Goal: Transaction & Acquisition: Purchase product/service

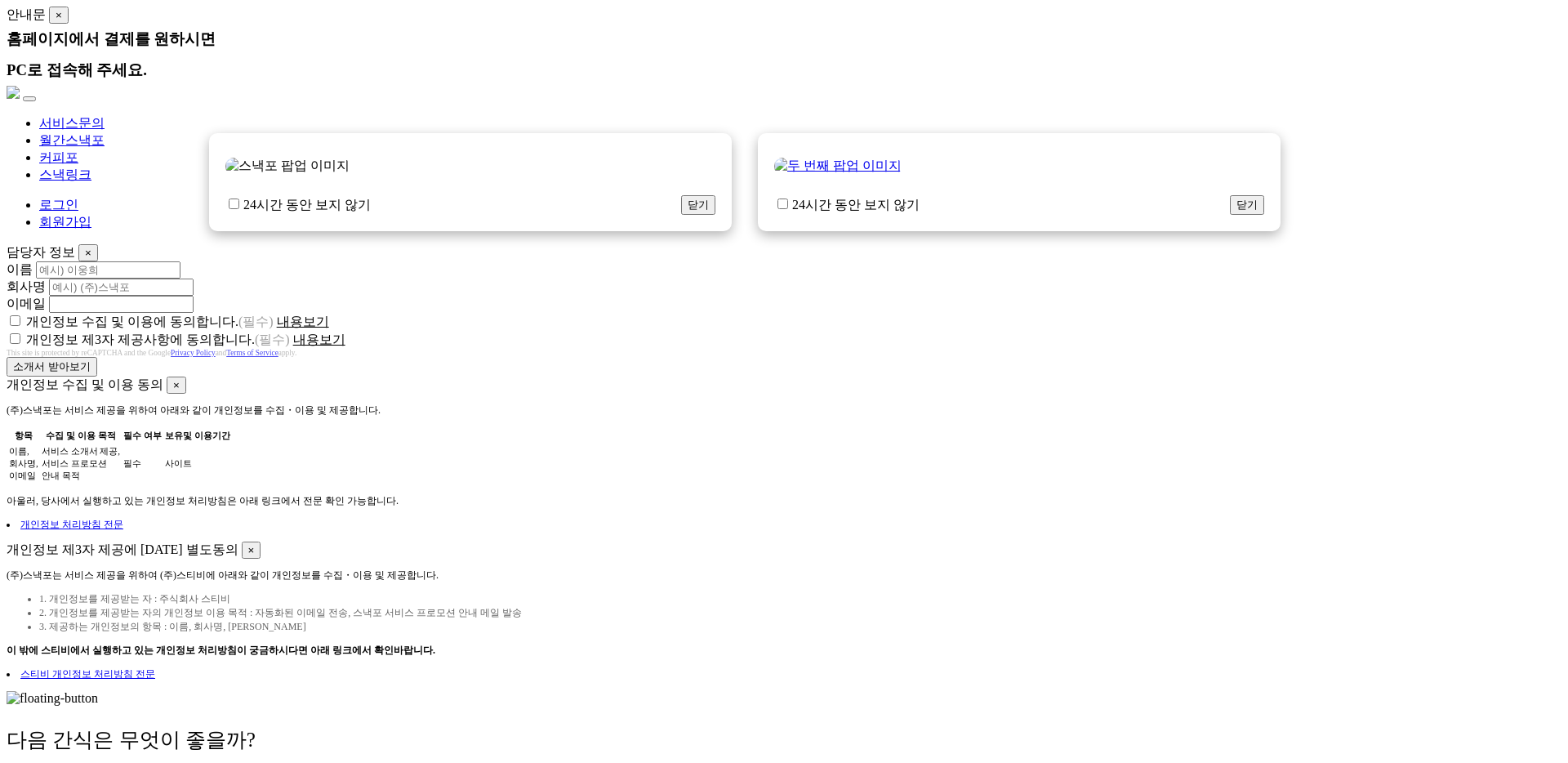
click at [1017, 383] on div "개인정보 수집 및 이용 동의 × (주)스낵포는 서비스 제공을 위하여 아래와 같이 개인정보를 수집・이용 및 제공합니다. 항목 수집 및 이용 목적…" at bounding box center [784, 454] width 1555 height 155
click at [646, 337] on div "개인정보 제3자 제공사항에 동의합니다. (필수) 내용보기" at bounding box center [784, 340] width 1555 height 18
click at [277, 214] on label "24시간 동안 보지 않기" at bounding box center [298, 205] width 146 height 18
click at [240, 209] on input "24시간 동안 보지 않기" at bounding box center [234, 204] width 11 height 11
checkbox input "true"
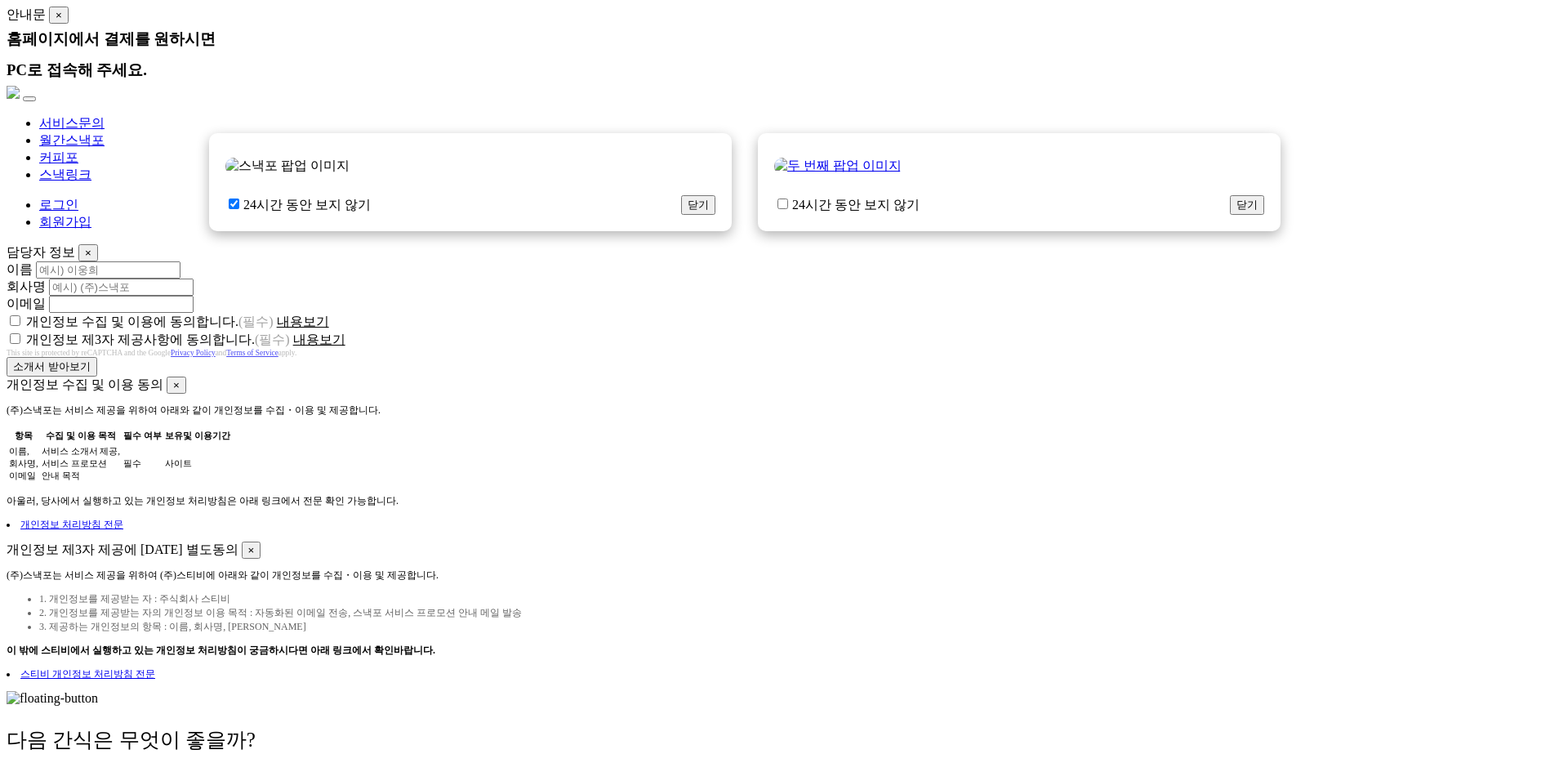
click at [686, 215] on button "닫기" at bounding box center [698, 205] width 34 height 19
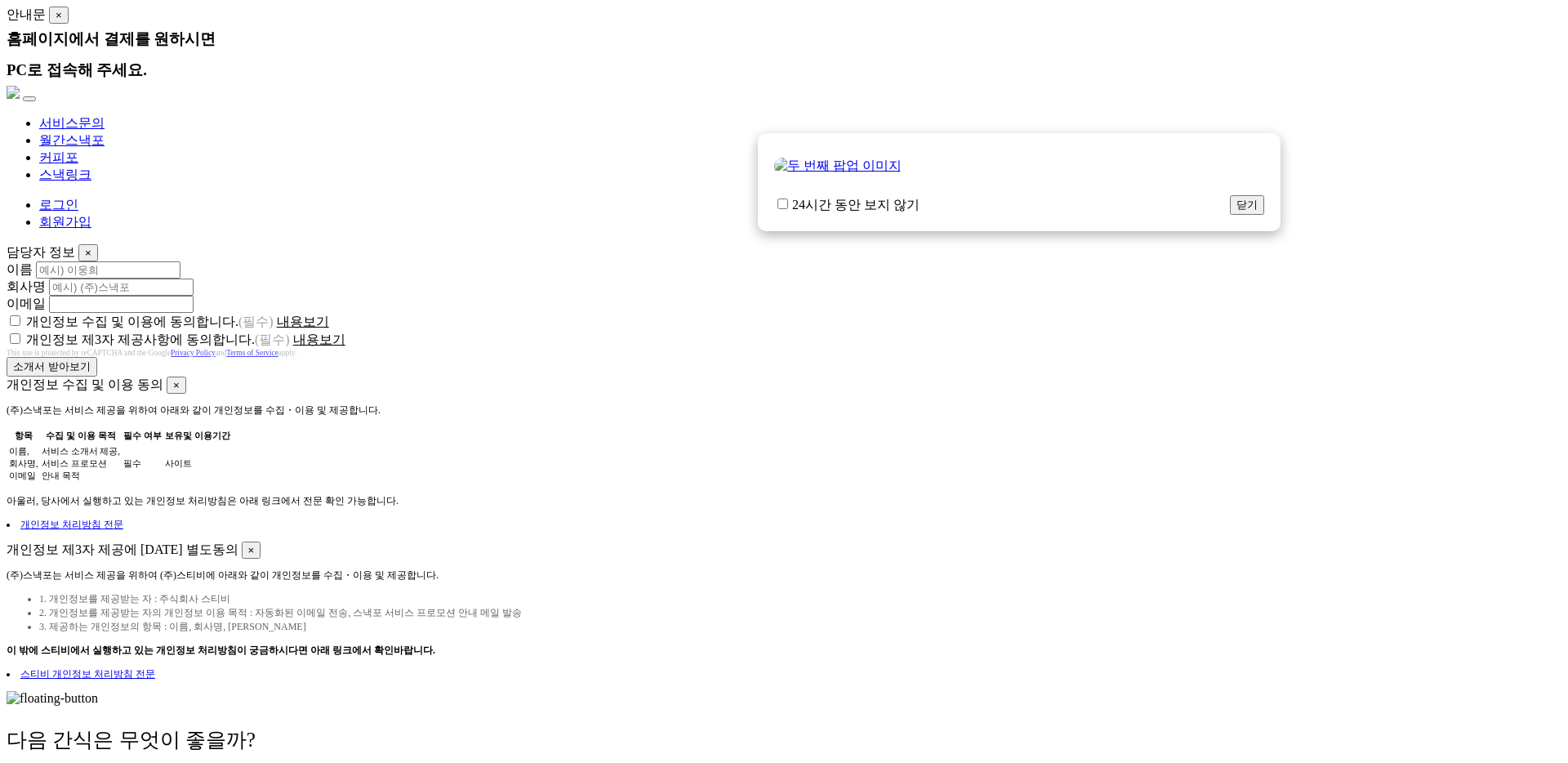
click at [866, 231] on div "24시간 동안 보지 않기 닫기" at bounding box center [1020, 183] width 523 height 98
click at [863, 214] on label "24시간 동안 보지 않기" at bounding box center [847, 205] width 146 height 18
click at [788, 209] on input "24시간 동안 보지 않기" at bounding box center [783, 204] width 11 height 11
checkbox input "true"
click at [1230, 215] on button "닫기" at bounding box center [1247, 205] width 34 height 19
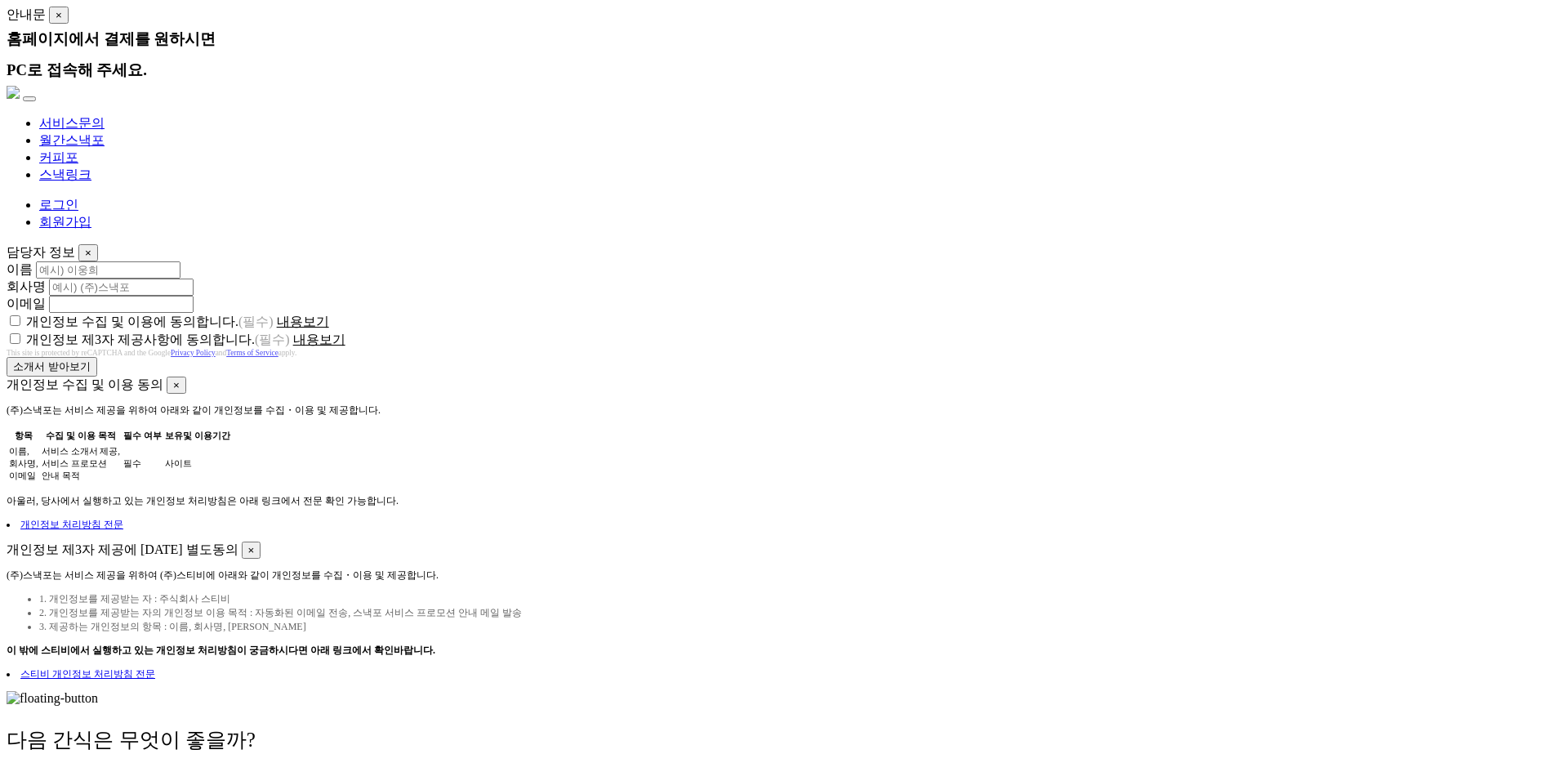
click at [78, 198] on link "로그인" at bounding box center [59, 205] width 39 height 14
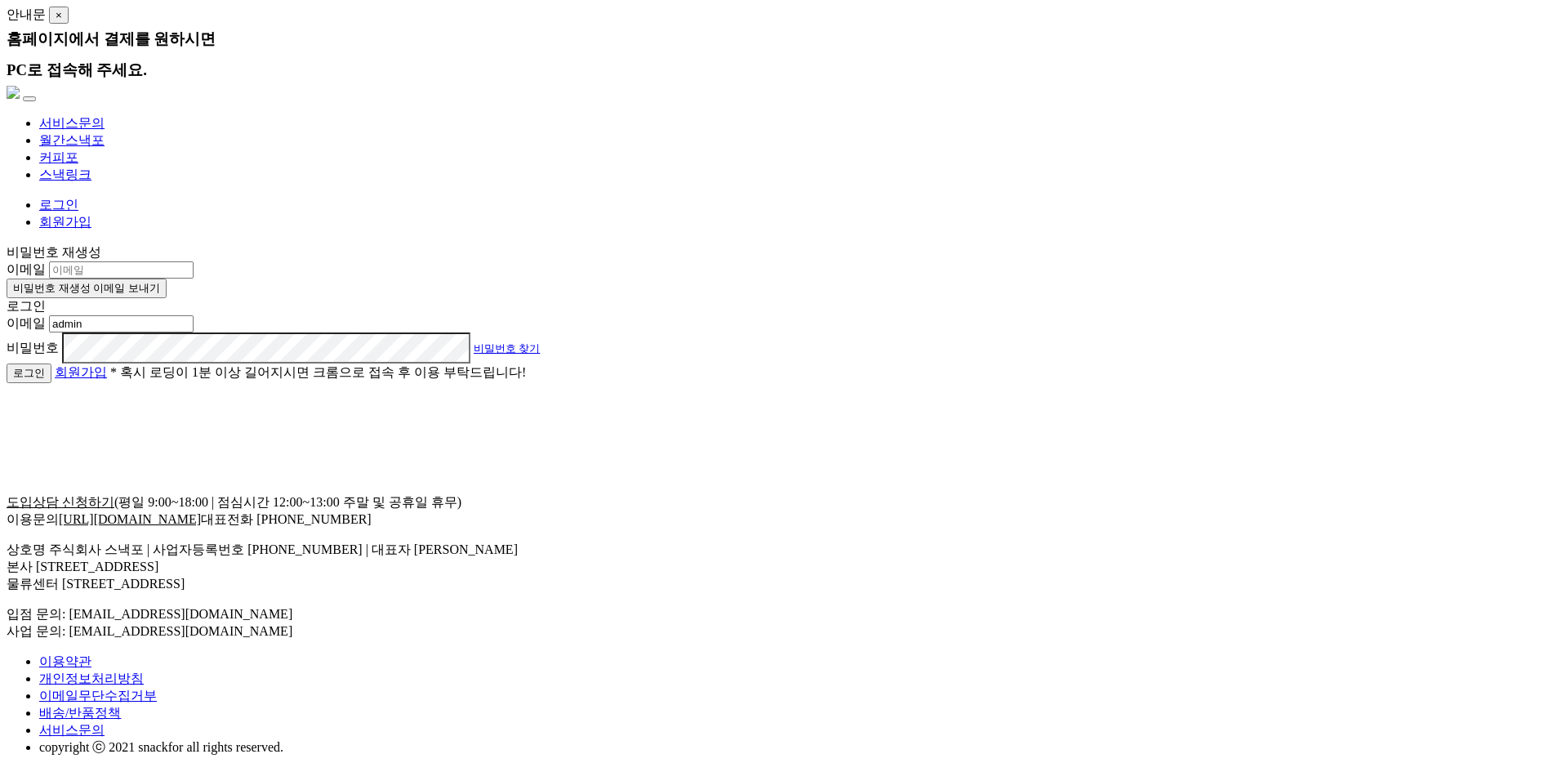
click at [52, 384] on button "로그인" at bounding box center [28, 373] width 45 height 19
click at [194, 315] on input "admin" at bounding box center [121, 324] width 145 height 18
type input "admin@snackfor.com"
click at [52, 384] on button "로그인" at bounding box center [28, 373] width 45 height 19
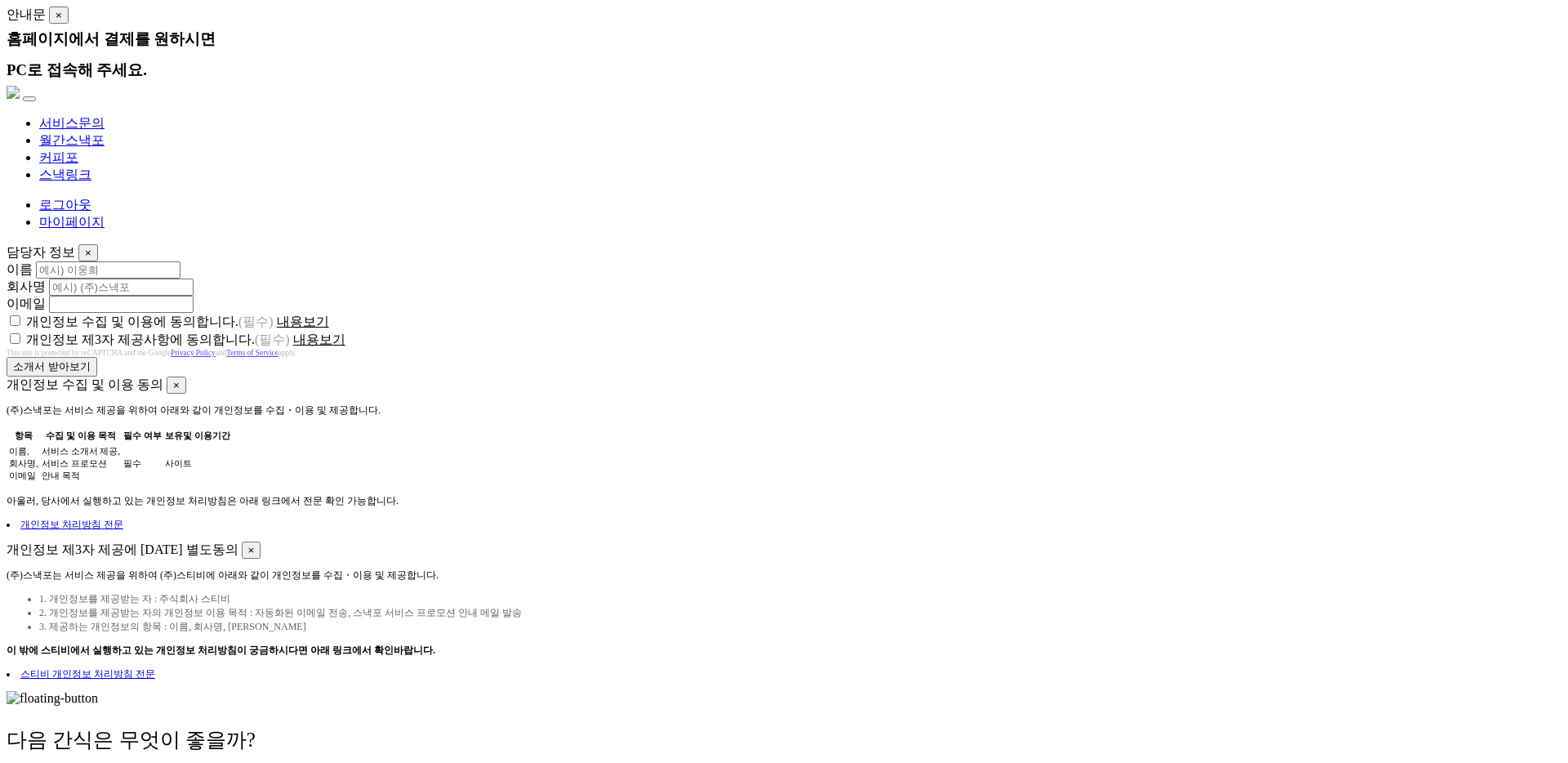
click at [104, 215] on link "마이페이지" at bounding box center [72, 222] width 65 height 14
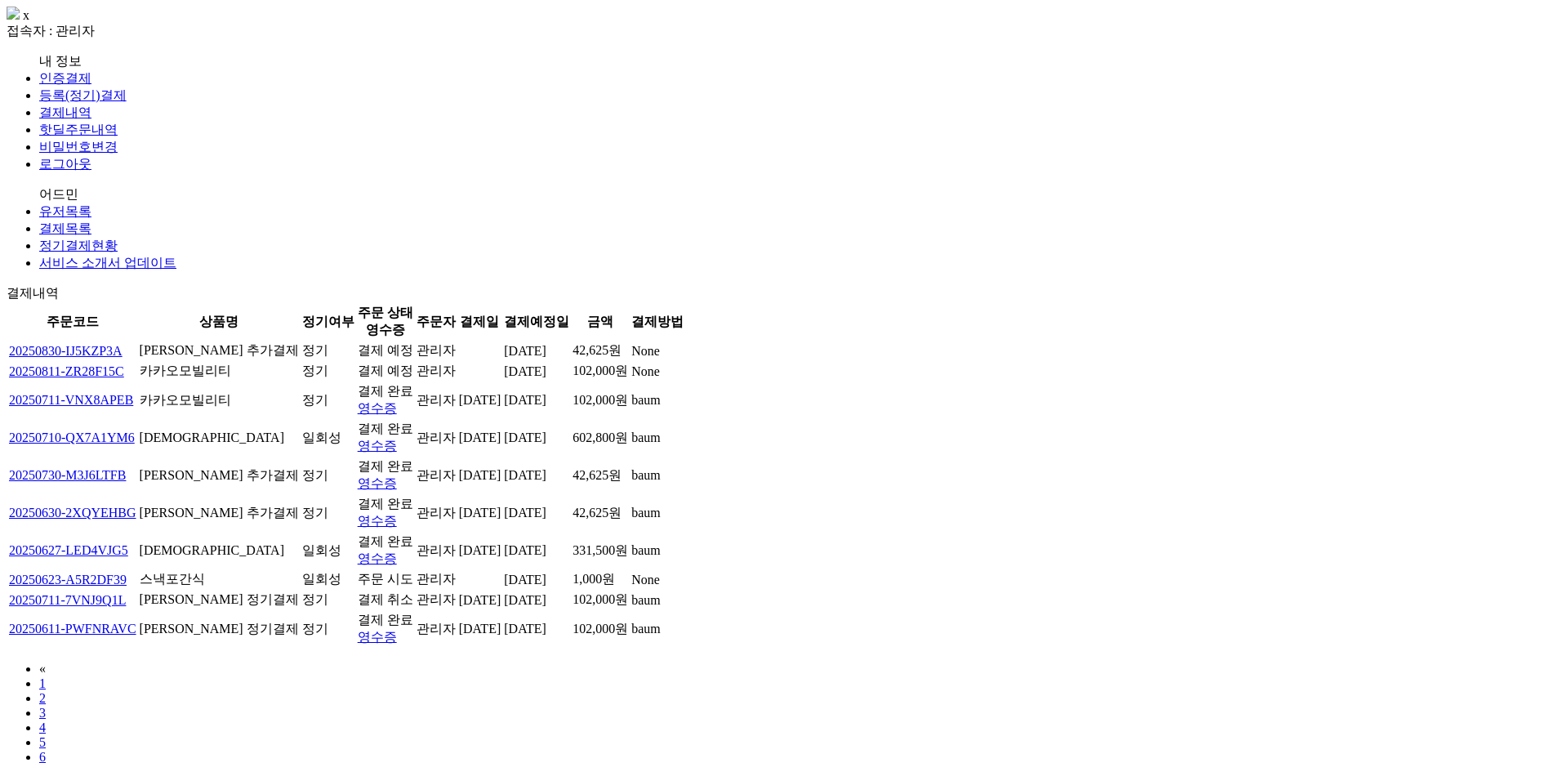
click at [65, 102] on link "등록(정기)결제" at bounding box center [83, 96] width 88 height 14
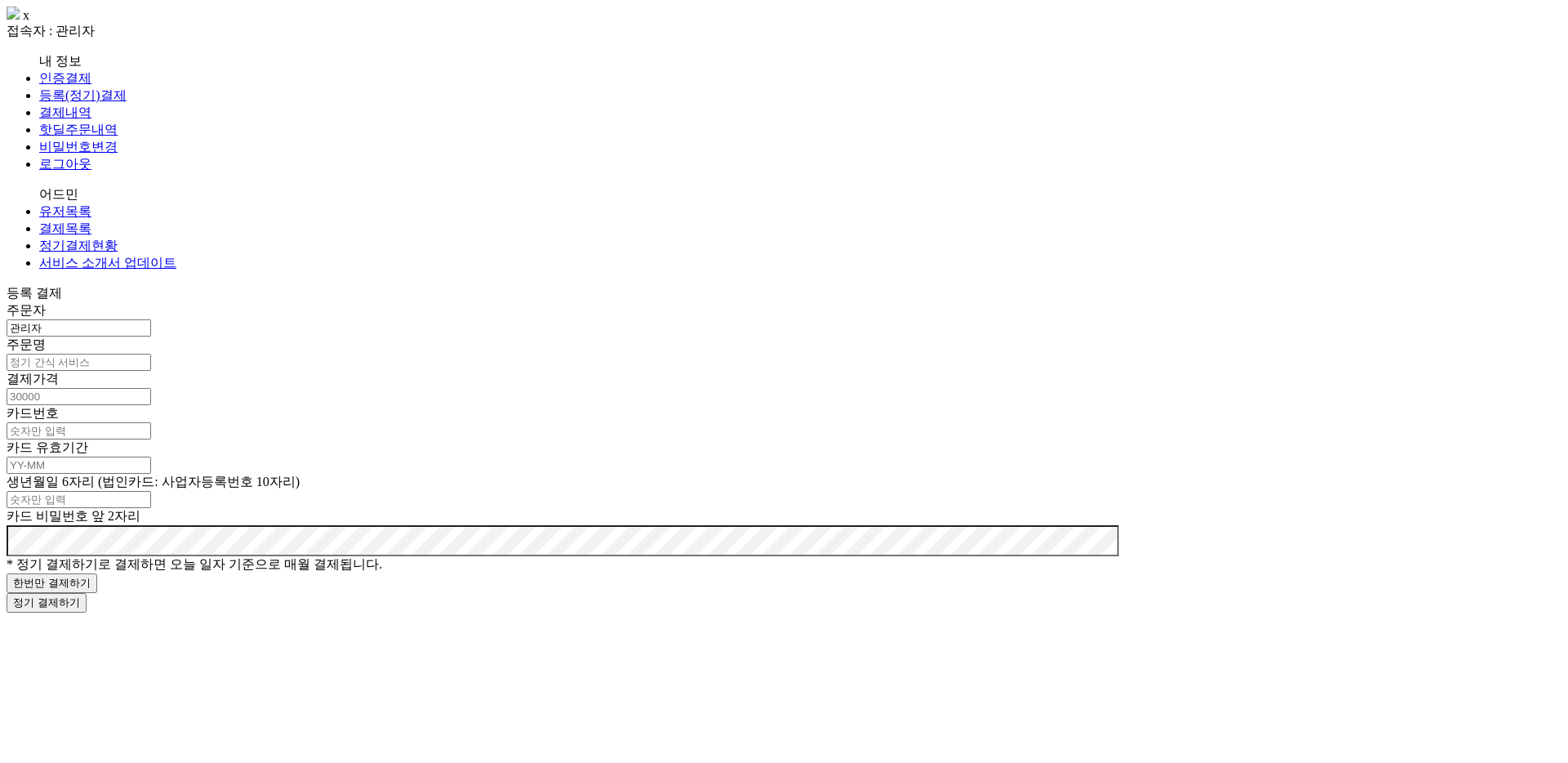
click at [151, 354] on input "text" at bounding box center [78, 363] width 145 height 18
type input "r"
type input "[PERSON_NAME]"
click at [534, 302] on form "주문자 관리자 주문명 [PERSON_NAME] 결제가격 카드번호 카드 유효기간 생년월일 6자리 (법인카드: 사업자등록번호 10자리) 카드 비밀…" at bounding box center [784, 457] width 1555 height 311
click at [151, 388] on input "number" at bounding box center [78, 397] width 145 height 18
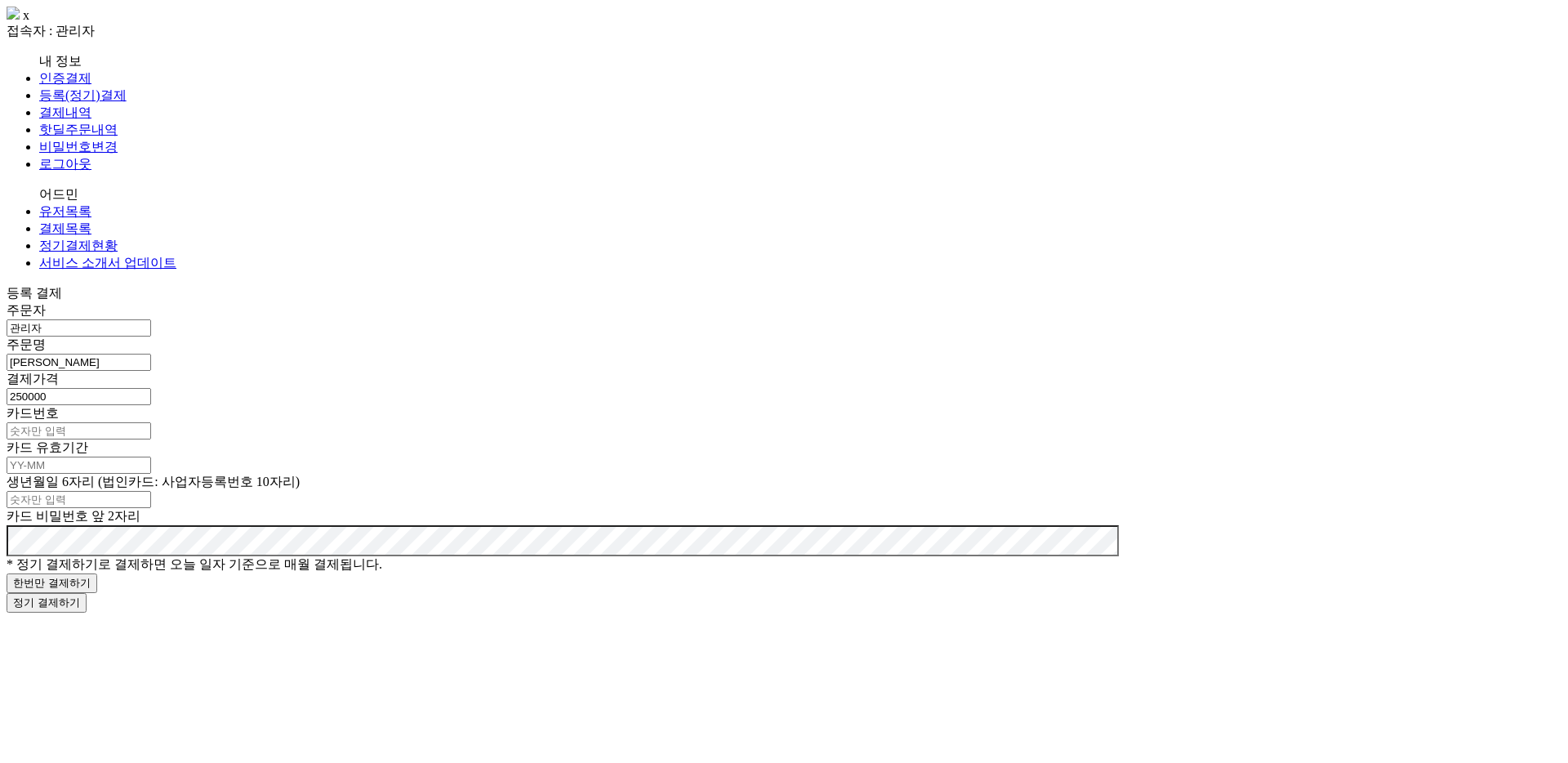
type input "250000"
click at [151, 422] on input "text" at bounding box center [78, 431] width 145 height 18
paste input "9906-06"
type input "9906-06"
click at [151, 491] on input "text" at bounding box center [78, 500] width 145 height 18
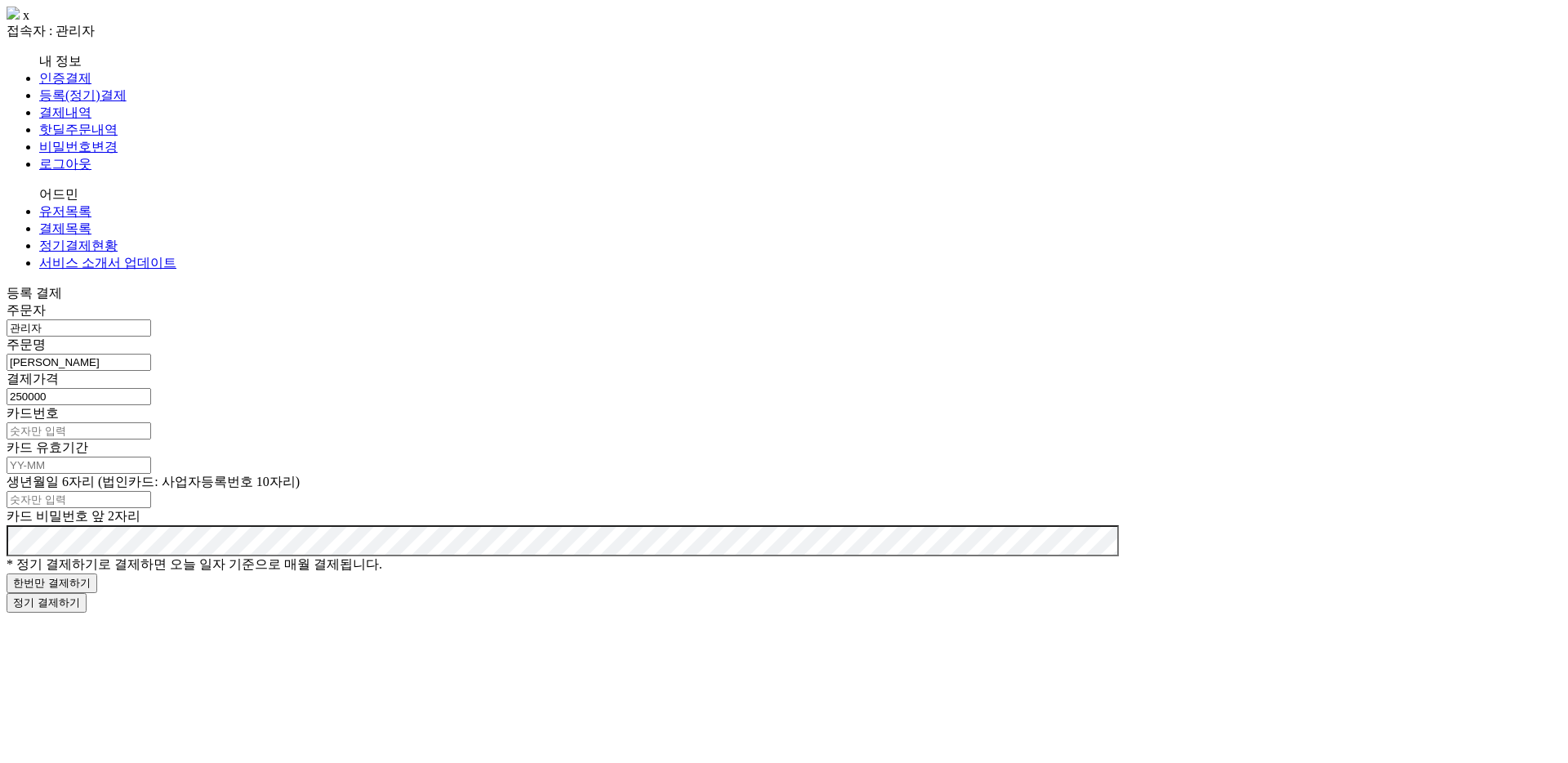
paste input "990606"
type input "990606"
click at [59, 407] on label "카드번호" at bounding box center [32, 414] width 53 height 14
click at [151, 422] on input "text" at bounding box center [78, 431] width 145 height 18
click at [151, 457] on input "text" at bounding box center [78, 465] width 145 height 18
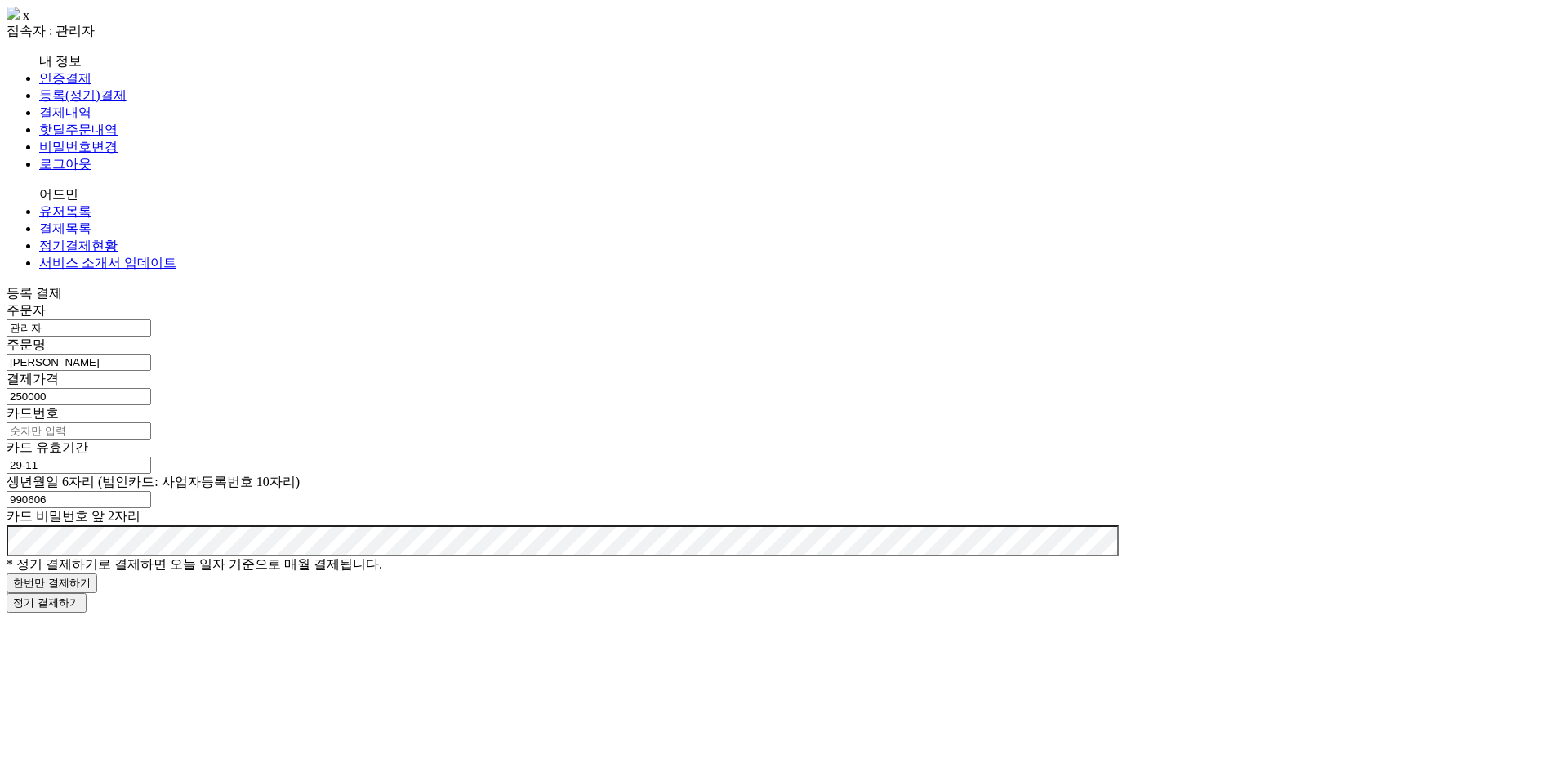
type input "29-11"
click at [151, 422] on input "text" at bounding box center [78, 431] width 145 height 18
paste input "9410-8529-1169-6100"
type input "9410-8529-1169-6100"
click at [455, 551] on html "x 접속자 : 관리자 내 정보 인증결제 등록(정기)결제 결제내역 핫딜주문내역 비밀번호변경 로그아웃 어드민 유저목록 결제목록 정기결제현황 서비스…" at bounding box center [784, 310] width 1568 height 620
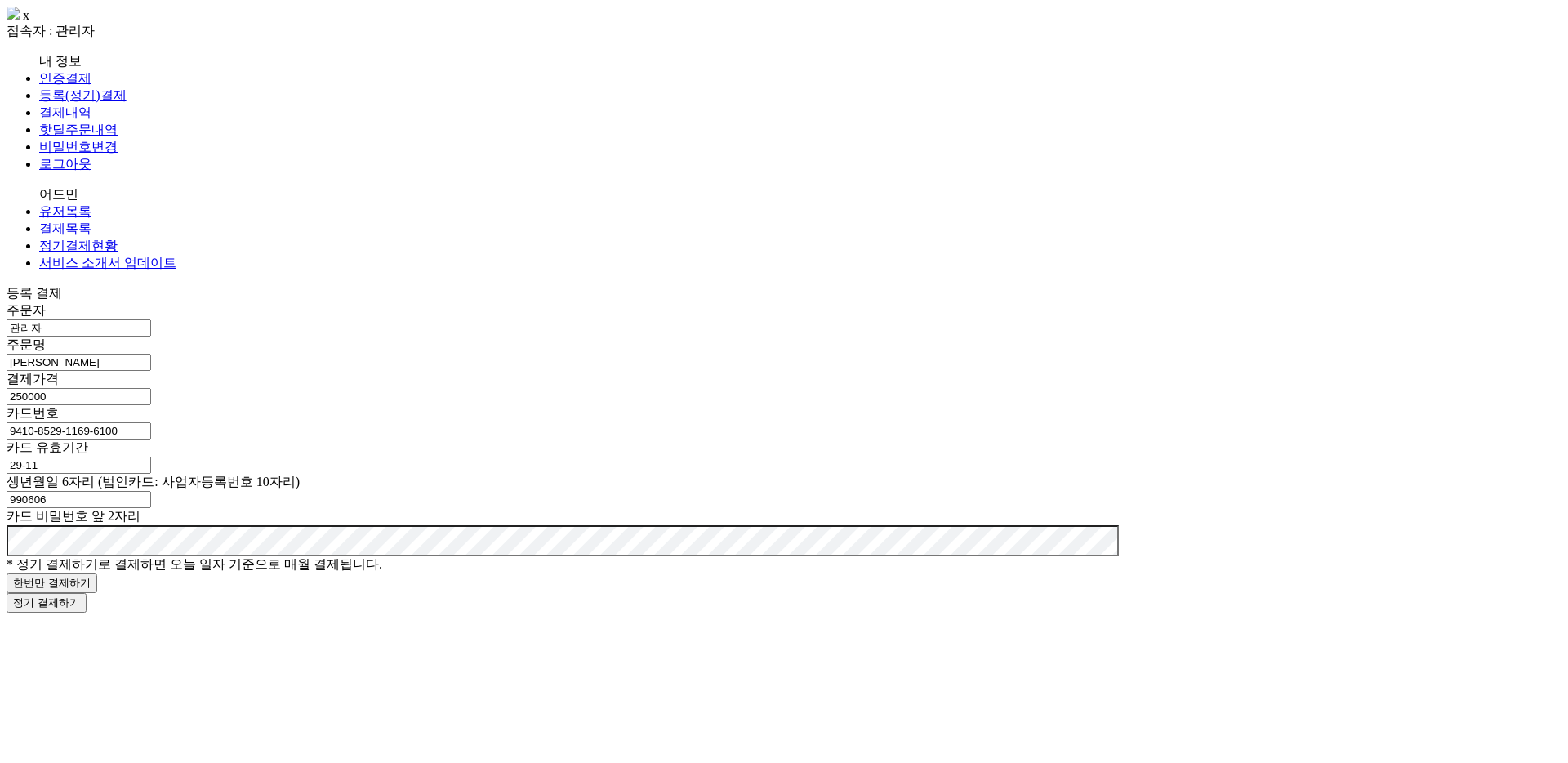
click at [97, 573] on button "한번만 결제하기" at bounding box center [51, 583] width 90 height 19
click at [151, 354] on input "text" at bounding box center [78, 363] width 145 height 18
type input "[PERSON_NAME]"
click at [151, 388] on input "number" at bounding box center [78, 397] width 145 height 18
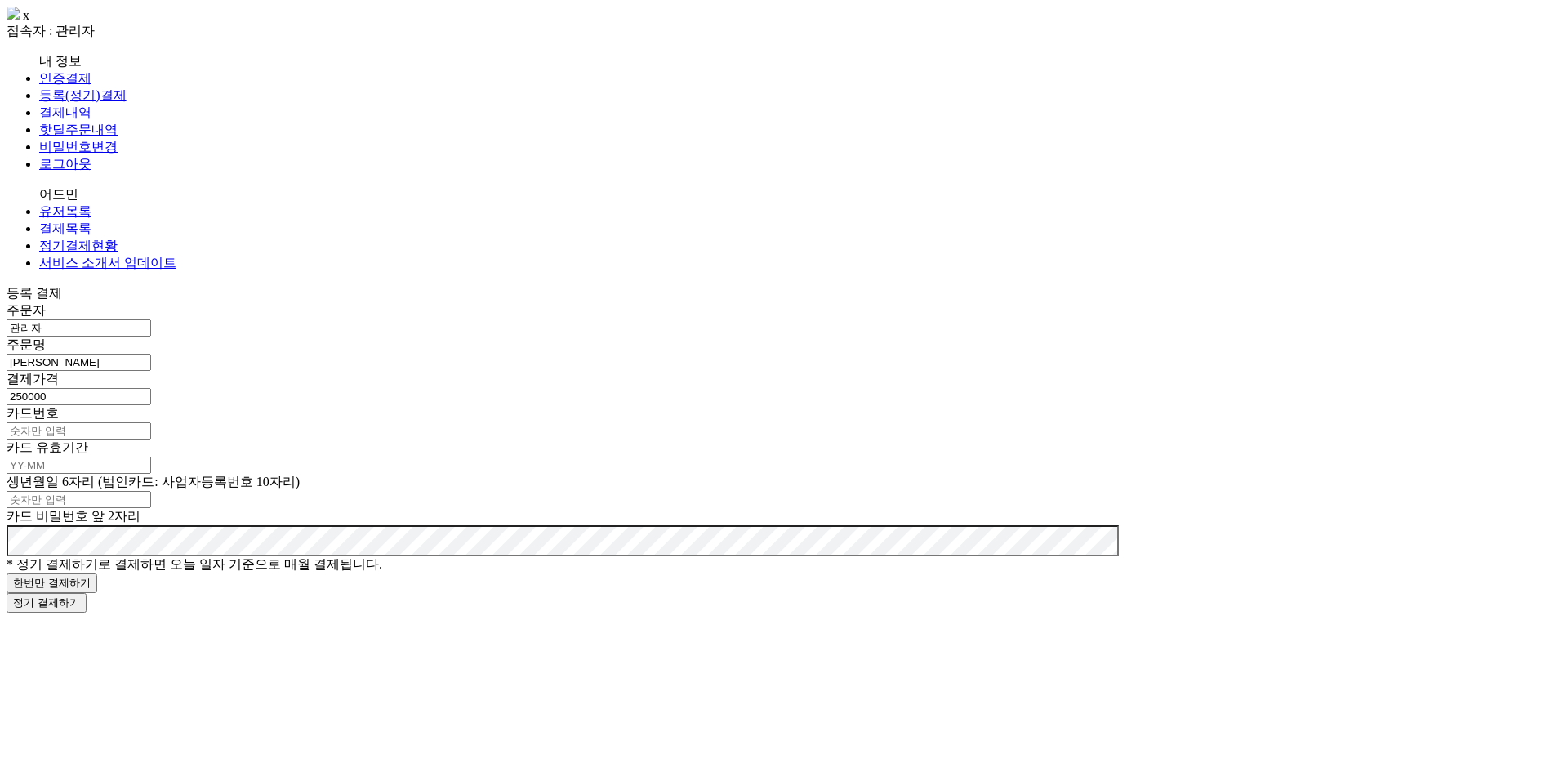
type input "250000"
click at [151, 422] on input "text" at bounding box center [78, 431] width 145 height 18
click at [151, 457] on input "text" at bounding box center [78, 465] width 145 height 18
click at [151, 422] on input "text" at bounding box center [78, 431] width 145 height 18
paste input "9410-8529-1169-6100"
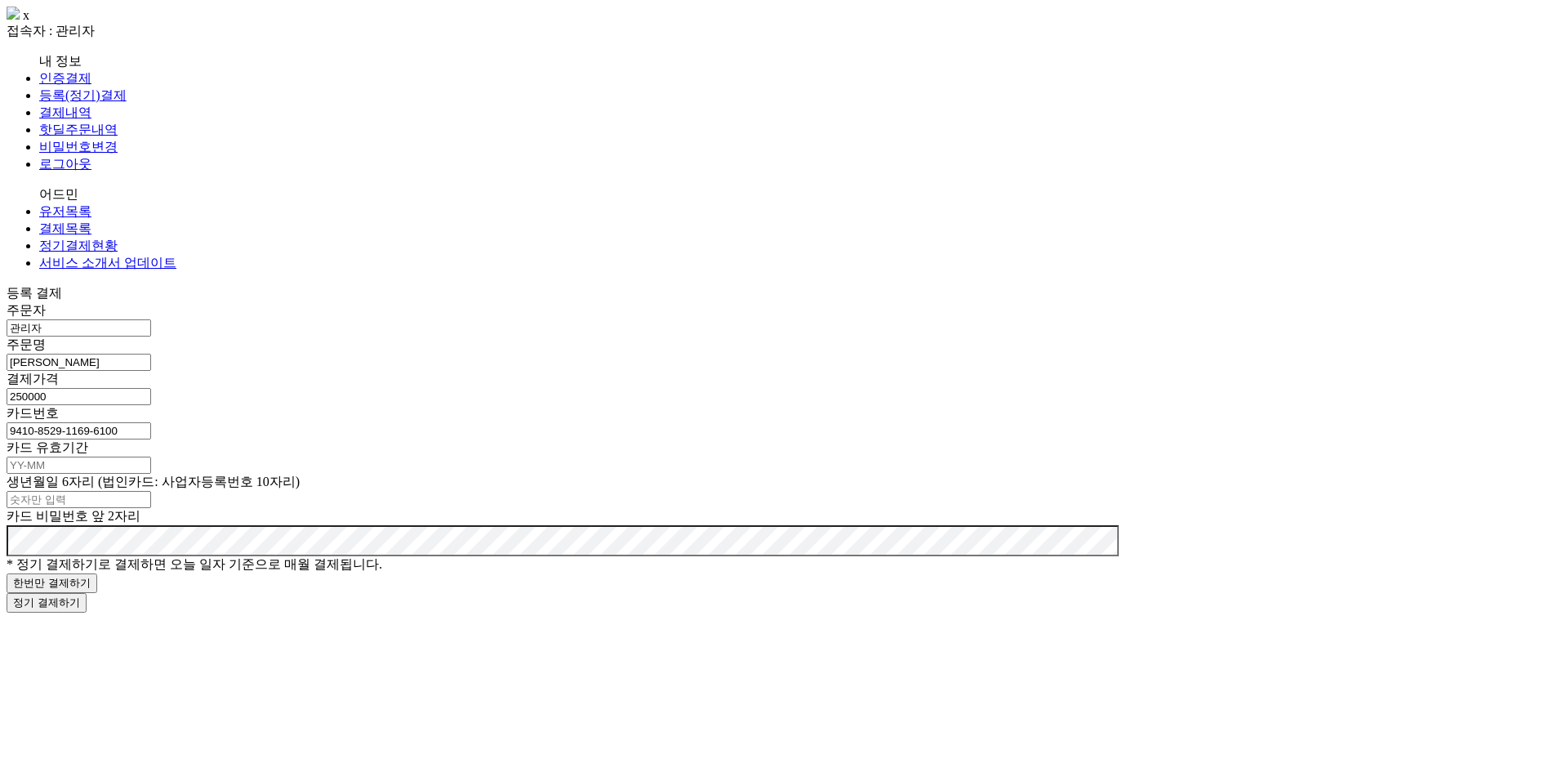
drag, startPoint x: 456, startPoint y: 207, endPoint x: 471, endPoint y: 267, distance: 61.8
click at [151, 422] on input "9410-8529-1169-6100" at bounding box center [78, 431] width 145 height 18
type input "9410-8529-1169-6100"
click at [151, 457] on input "text" at bounding box center [78, 465] width 145 height 18
type input "29-11"
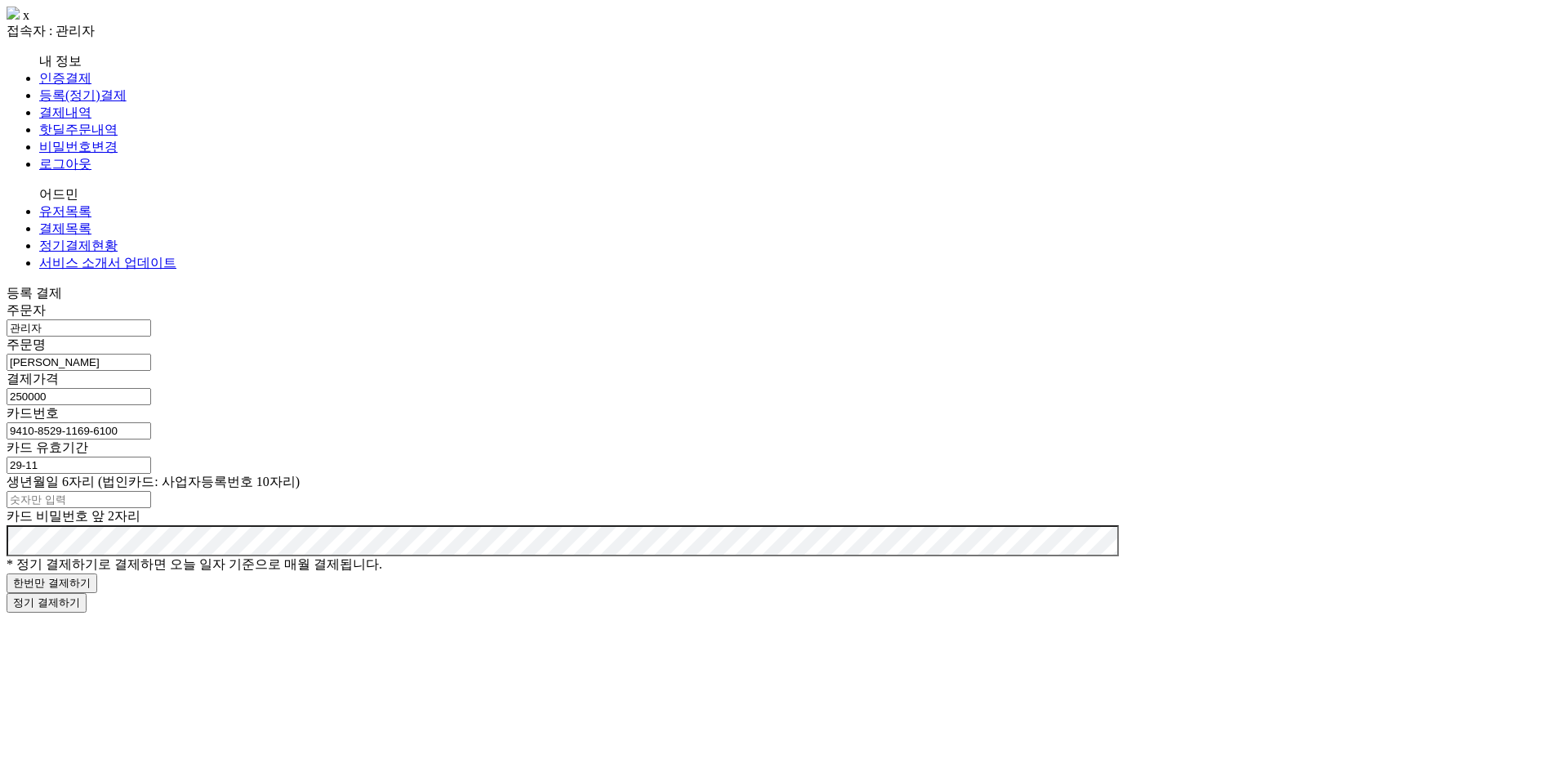
click at [151, 491] on input "text" at bounding box center [78, 500] width 145 height 18
paste input "990606"
type input "990606"
click at [438, 427] on form "주문자 관리자 주문명 김유진 결제가격 250000 카드번호 9410-8529-1169-6100 카드 유효기간 29-11 생년월일 6자리 (법인…" at bounding box center [784, 457] width 1555 height 311
click at [419, 494] on div "등록 결제 주문자 관리자 주문명 김유진 결제가격 250000 카드번호 9410-8529-1169-6100 카드 유효기간 29-11 생년월일 6…" at bounding box center [784, 449] width 1555 height 328
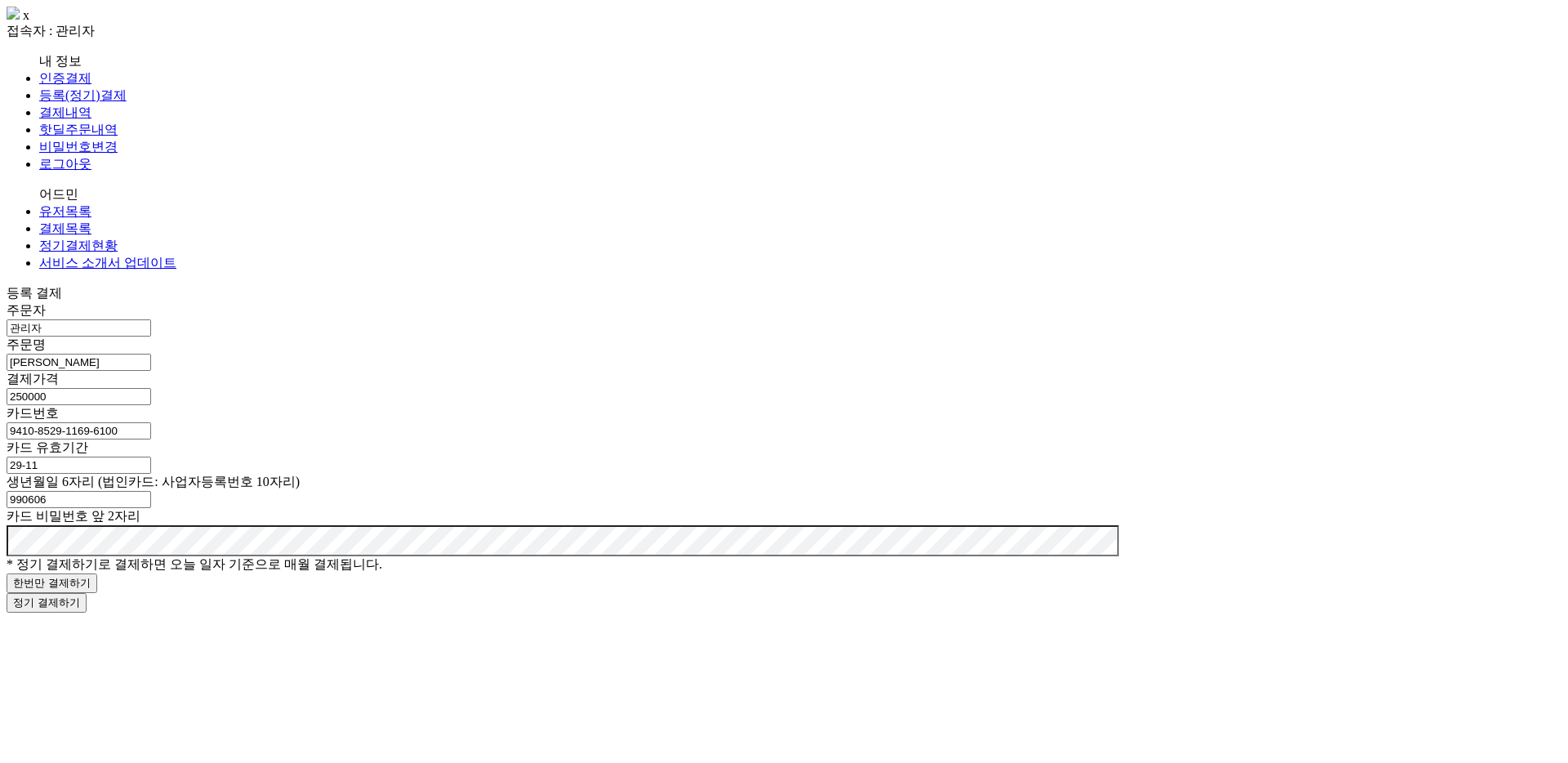
click at [97, 573] on button "한번만 결제하기" at bounding box center [51, 583] width 90 height 19
click at [151, 354] on input "text" at bounding box center [78, 363] width 145 height 18
type input "r"
type input "김유진"
click at [151, 388] on input "number" at bounding box center [78, 397] width 145 height 18
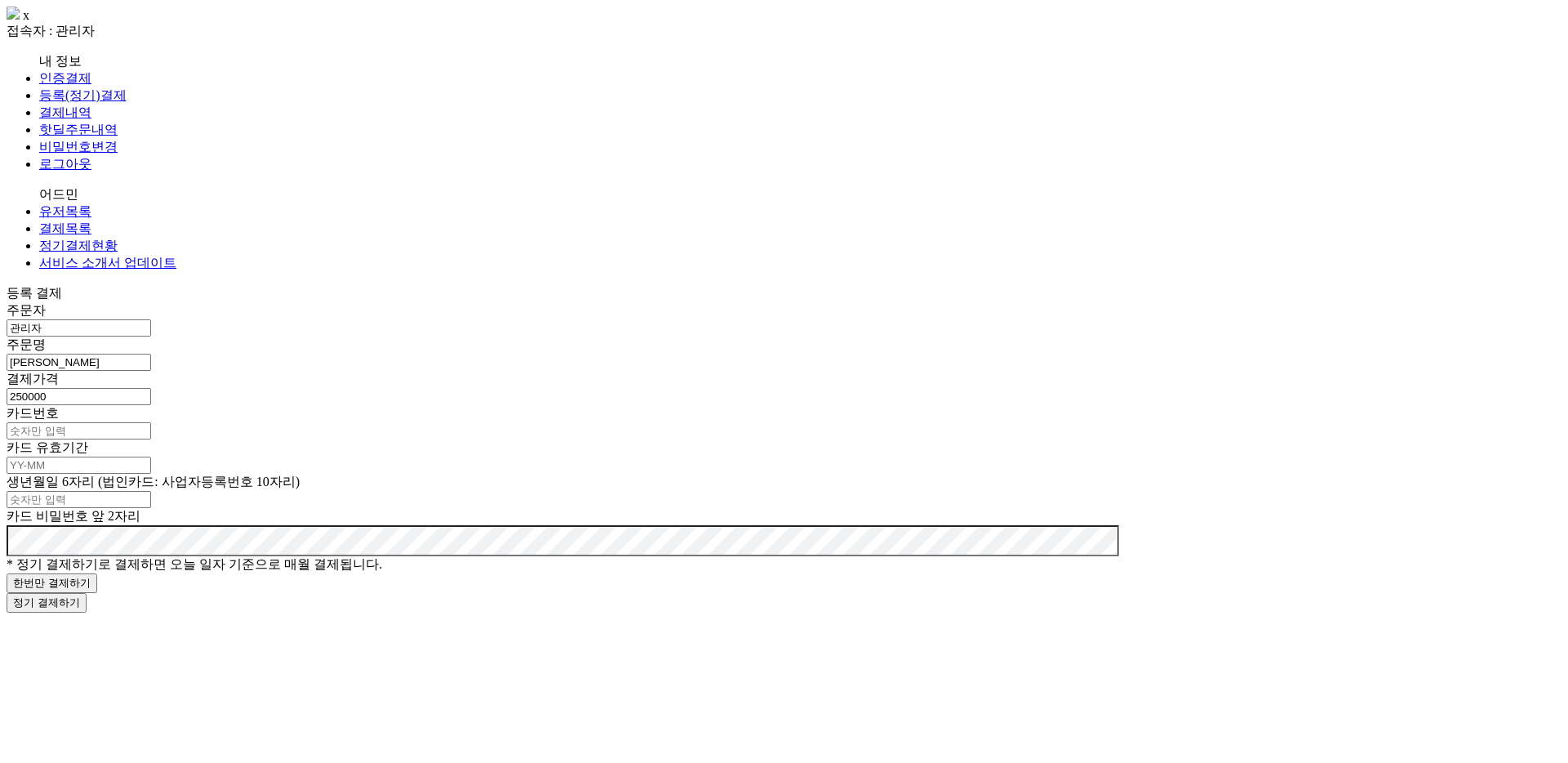
type input "250000"
click at [151, 422] on input "text" at bounding box center [78, 431] width 145 height 18
paste input "9410-8529-1169-6100"
type input "9410-8529-1169-6100"
click at [59, 372] on label "결제가격" at bounding box center [32, 379] width 53 height 14
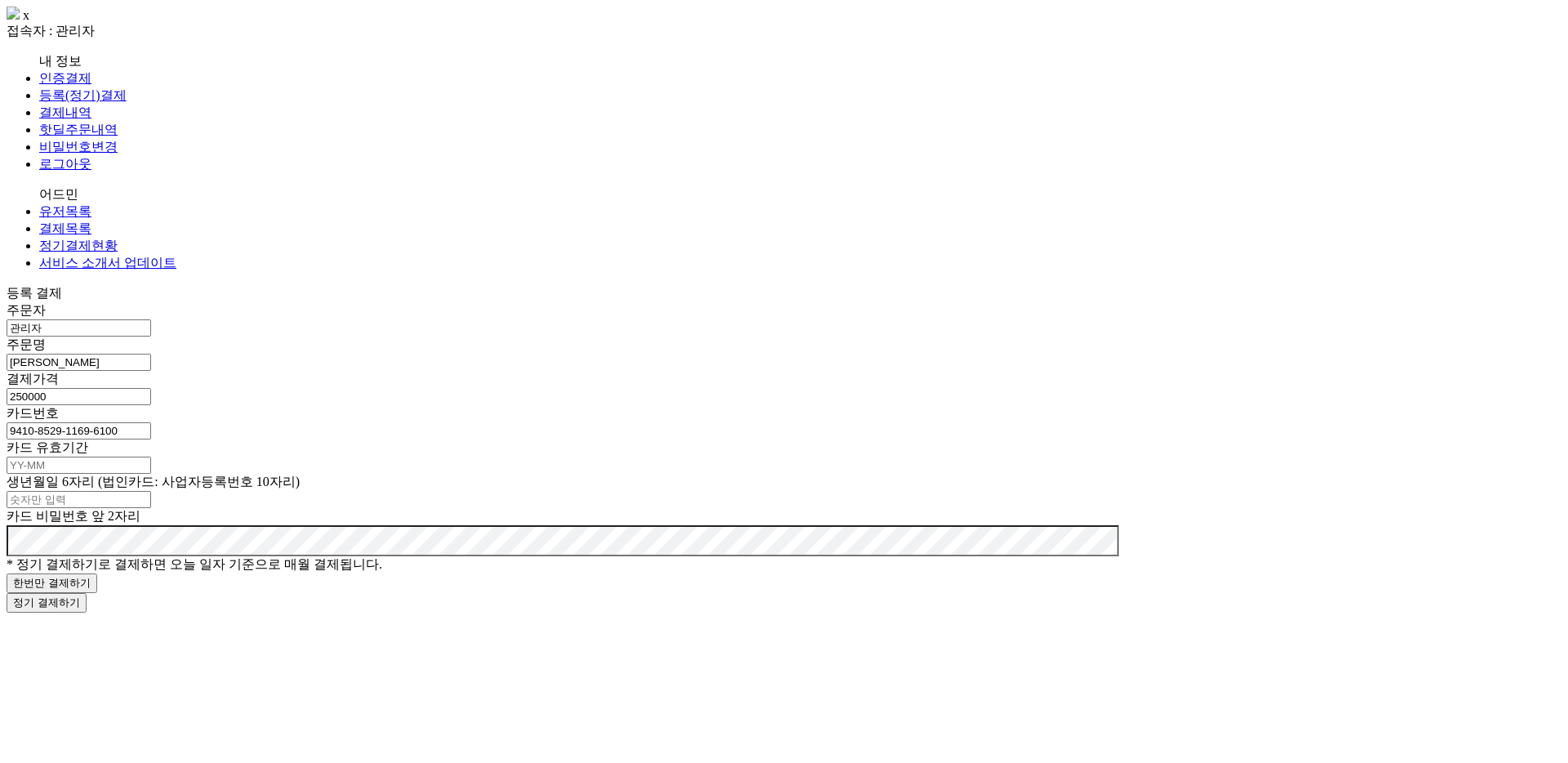
click at [151, 457] on input "text" at bounding box center [78, 465] width 145 height 18
type input "29-11"
click at [492, 491] on div at bounding box center [784, 500] width 1555 height 18
click at [151, 491] on input "text" at bounding box center [78, 500] width 145 height 18
type input "990606"
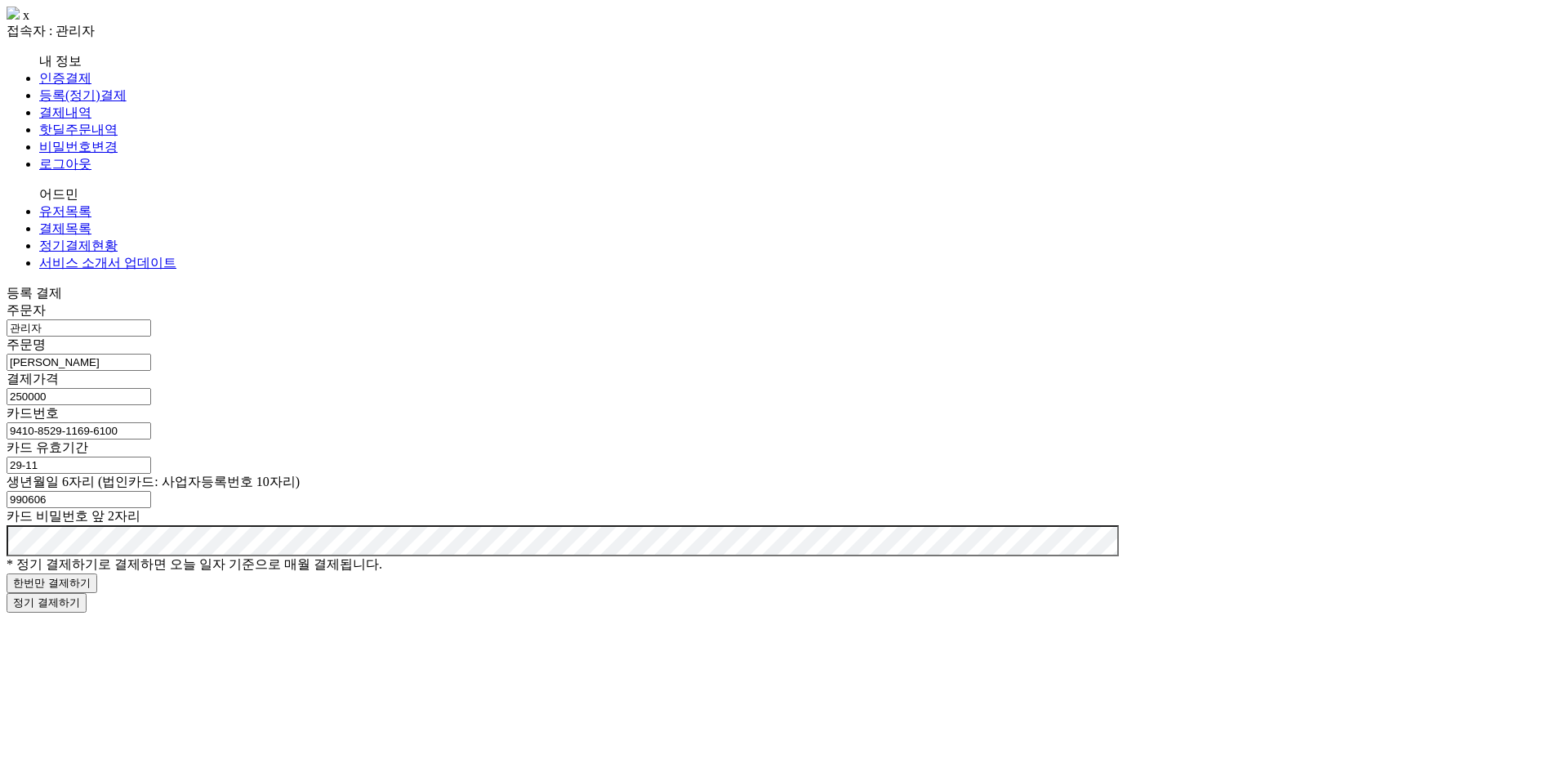
click at [420, 499] on html "x 접속자 : 관리자 내 정보 인증결제 등록(정기)결제 결제내역 핫딜주문내역 비밀번호변경 로그아웃 어드민 유저목록 결제목록 정기결제현황 서비스…" at bounding box center [784, 310] width 1568 height 620
click at [97, 573] on button "한번만 결제하기" at bounding box center [51, 583] width 90 height 19
click at [151, 354] on input "text" at bounding box center [78, 363] width 145 height 18
type input "r"
type input "[PERSON_NAME]"
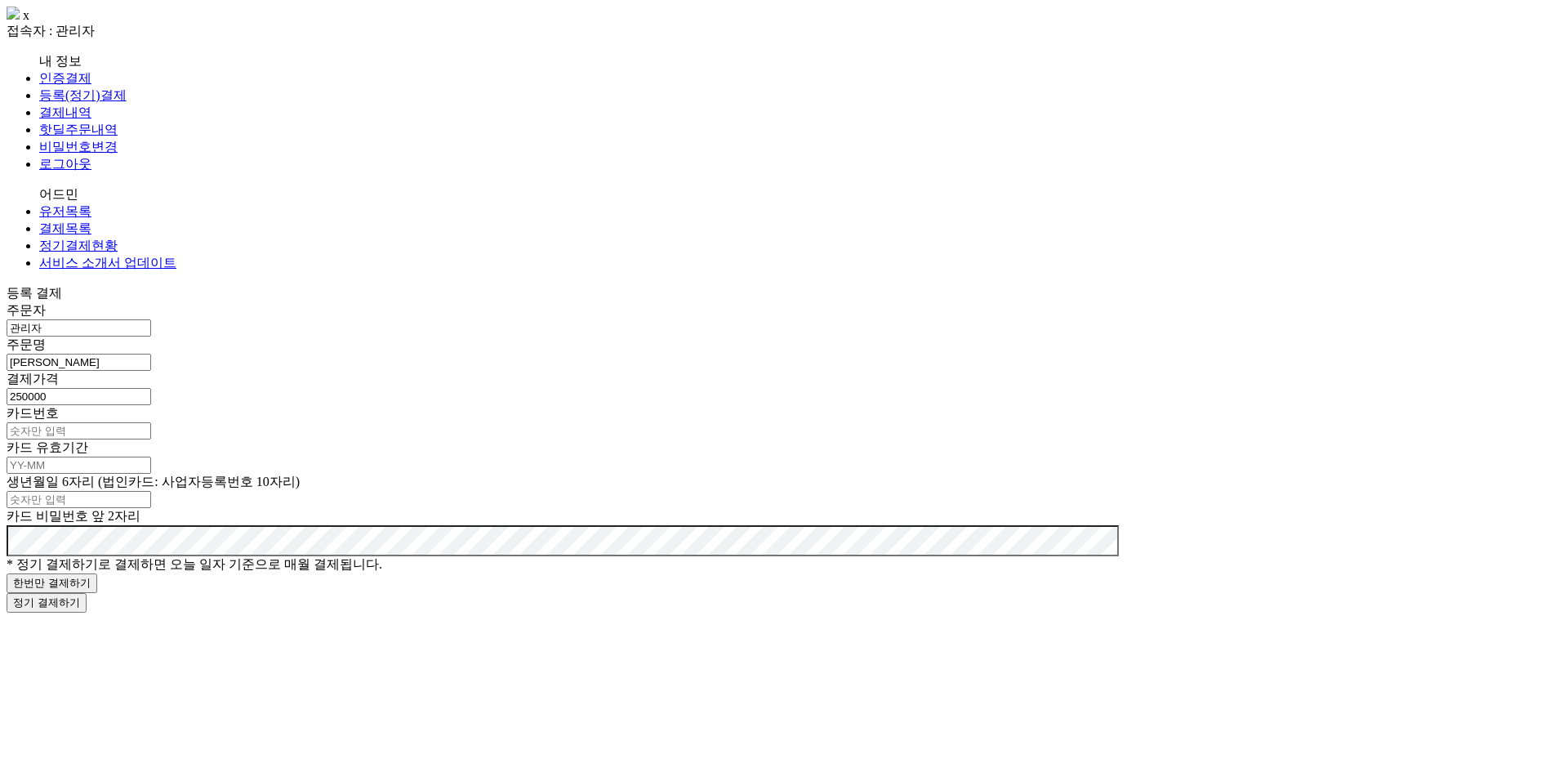
type input "250000"
click at [151, 422] on input "text" at bounding box center [78, 431] width 145 height 18
paste input "text"
paste input "9410-8529-1169-6100"
type input "9410-8529-1169-6100"
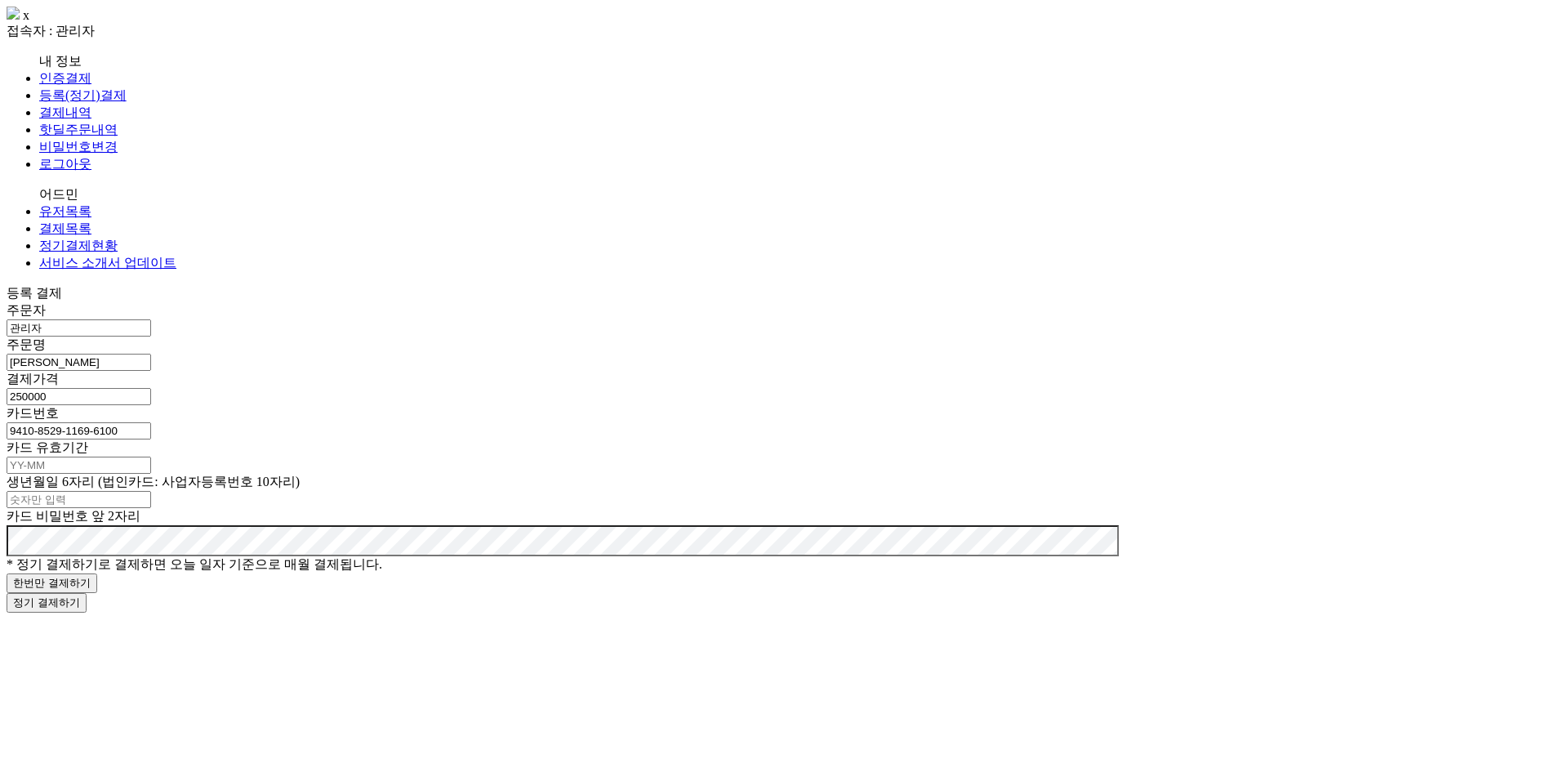
click at [151, 457] on input "text" at bounding box center [78, 465] width 145 height 18
type input "29-11"
click at [151, 491] on input "text" at bounding box center [78, 500] width 145 height 18
type input "990606"
click at [433, 573] on div "한번만 결제하기 정기 결제하기" at bounding box center [784, 593] width 1555 height 40
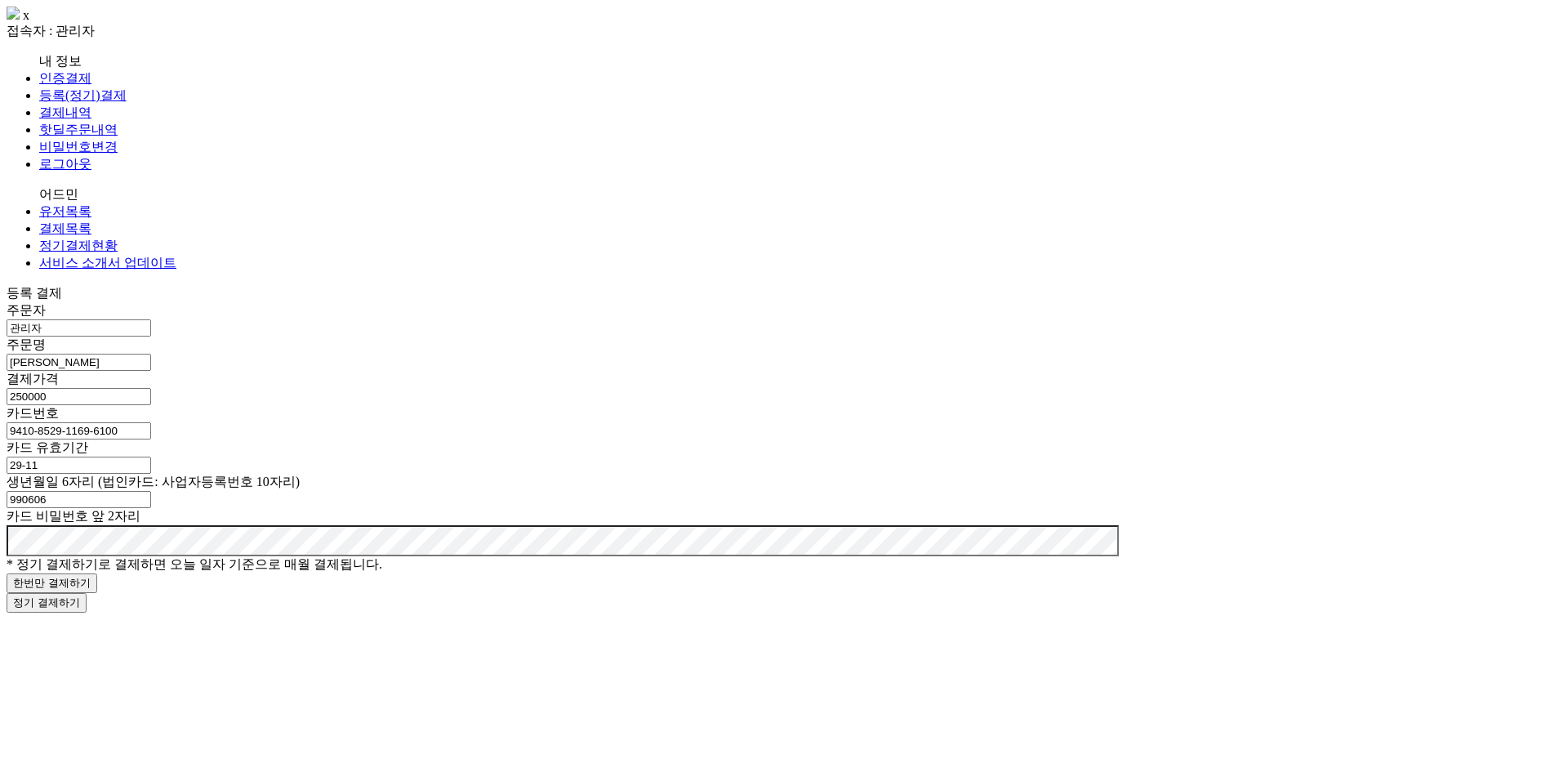
click at [97, 573] on button "한번만 결제하기" at bounding box center [51, 583] width 90 height 19
click at [151, 354] on input "text" at bounding box center [78, 363] width 145 height 18
type input "[PERSON_NAME]"
type input "250000"
click at [151, 422] on input "text" at bounding box center [78, 431] width 145 height 18
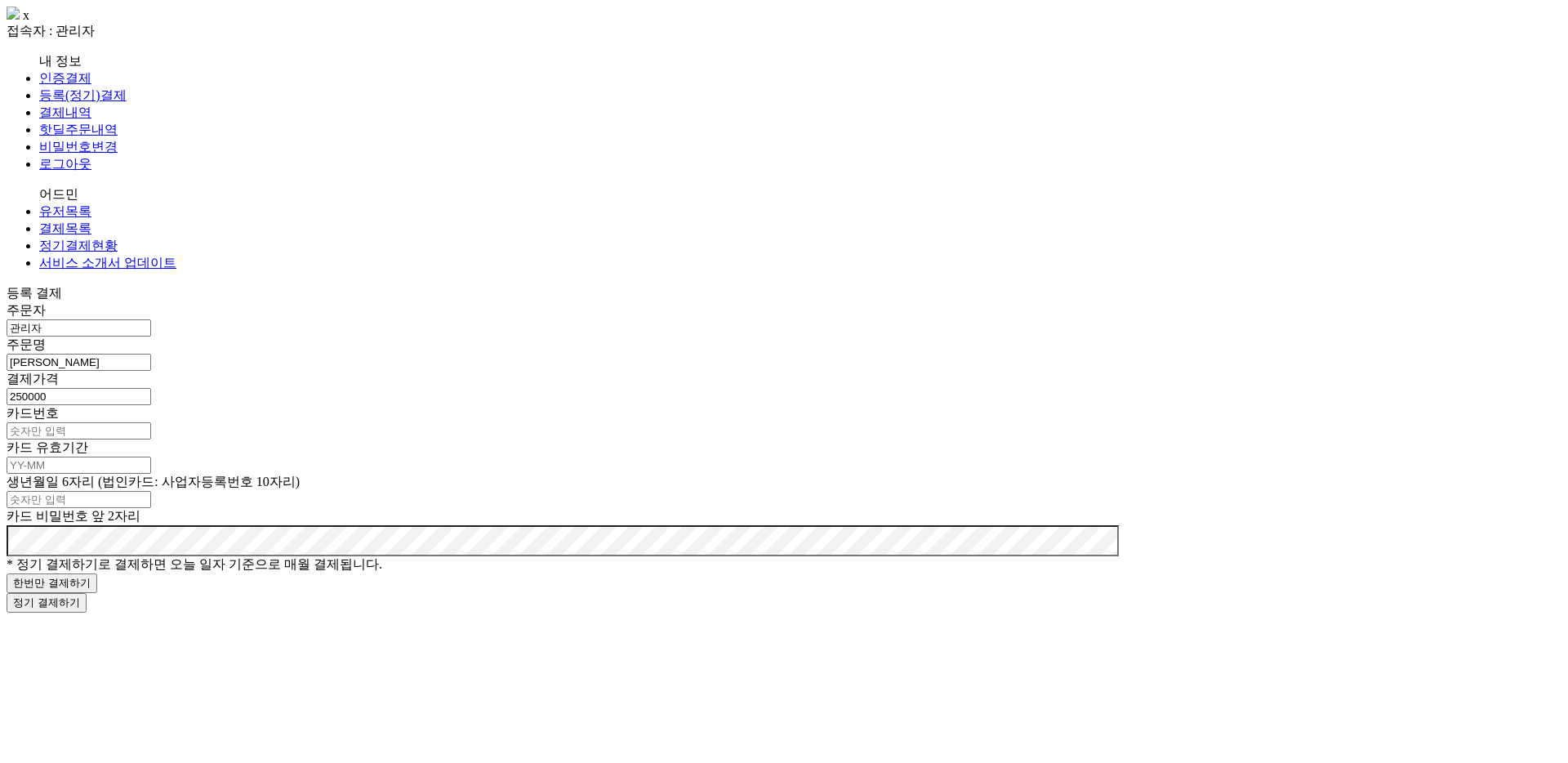
paste input "9410-8529-1169-6100"
type input "9410-8529-1169-6100"
click at [151, 457] on input "text" at bounding box center [78, 465] width 145 height 18
type input "29-11"
click at [151, 491] on input "text" at bounding box center [78, 500] width 145 height 18
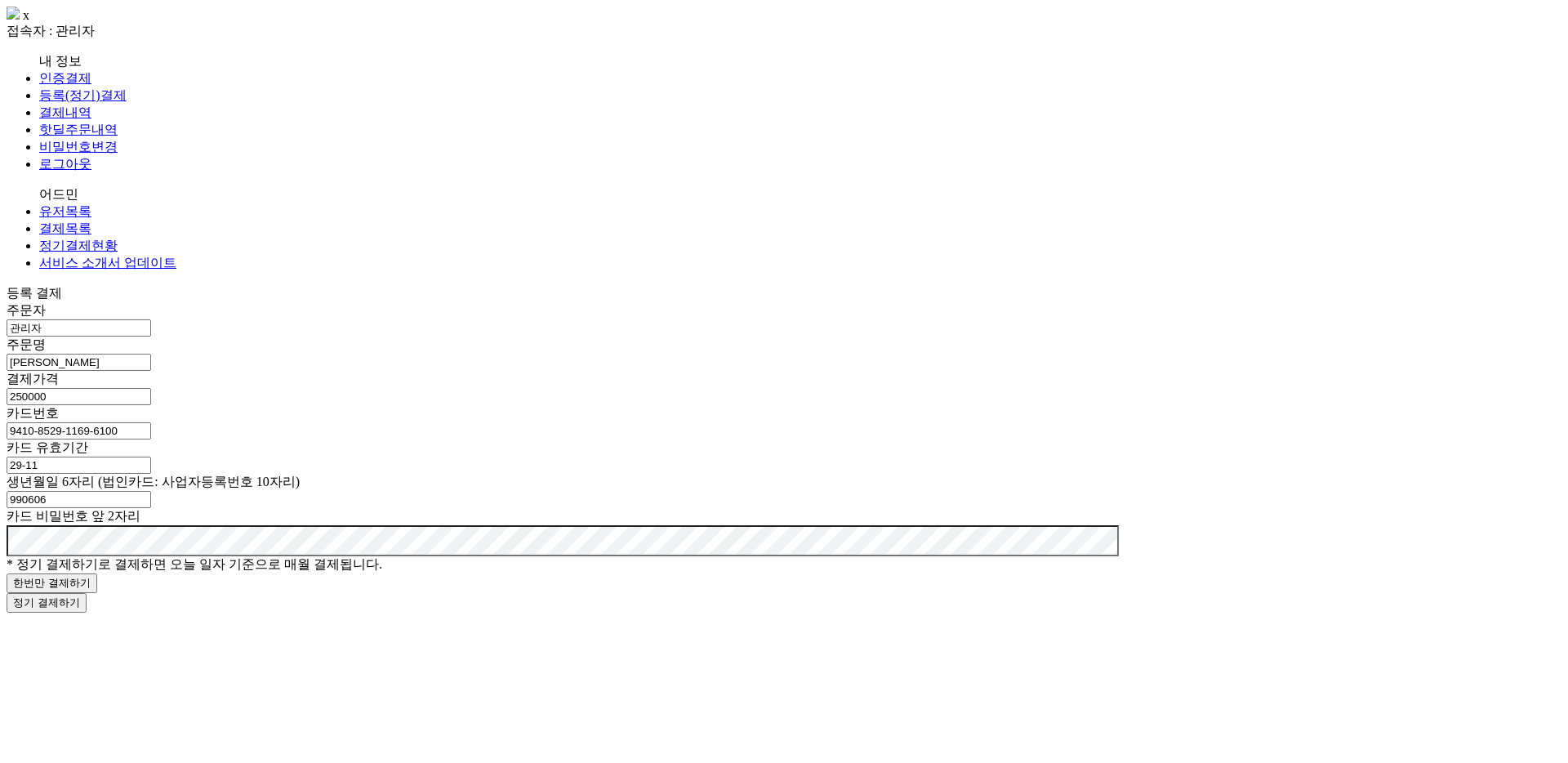
type input "990606"
click at [419, 573] on div "한번만 결제하기 정기 결제하기" at bounding box center [784, 593] width 1555 height 40
click at [97, 573] on button "한번만 결제하기" at bounding box center [51, 583] width 90 height 19
